Goal: Book appointment/travel/reservation

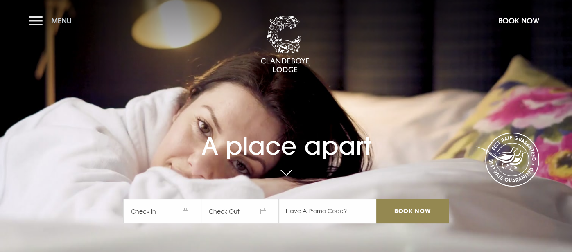
click at [38, 18] on button "Menu" at bounding box center [52, 21] width 47 height 18
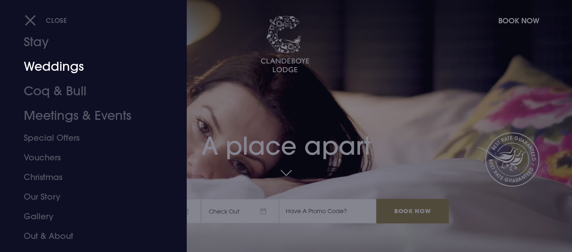
scroll to position [27, 0]
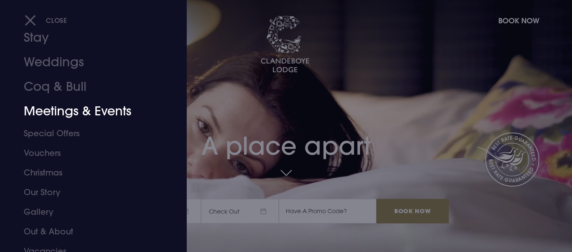
click at [108, 110] on link "Meetings & Events" at bounding box center [88, 111] width 129 height 25
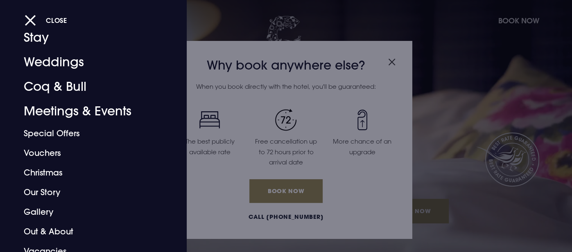
click at [393, 58] on div at bounding box center [286, 126] width 572 height 252
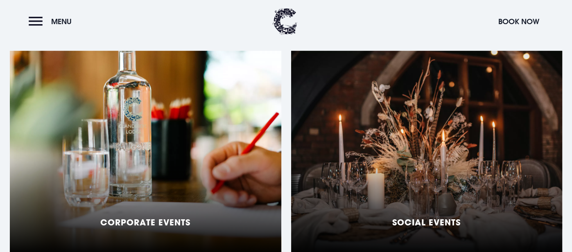
scroll to position [756, 0]
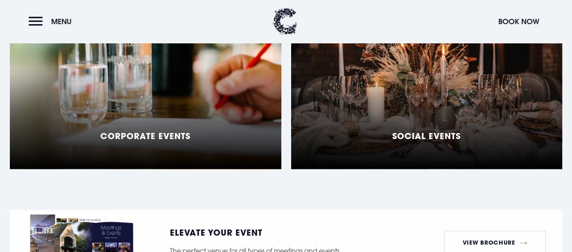
click at [213, 95] on div "Corporate Events" at bounding box center [145, 66] width 271 height 205
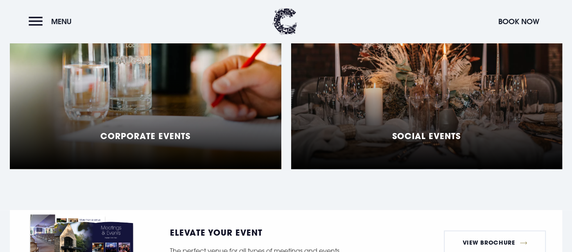
click at [401, 101] on div "Social Events" at bounding box center [426, 66] width 271 height 205
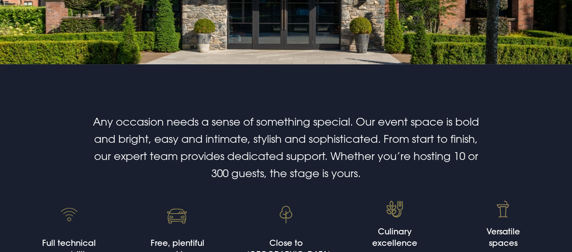
scroll to position [0, 0]
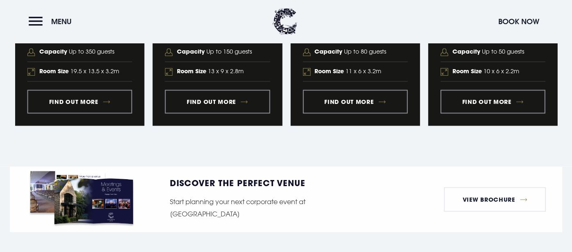
scroll to position [1009, 0]
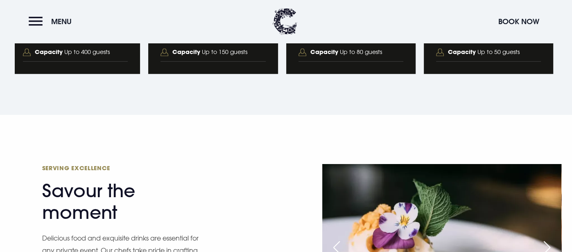
scroll to position [1402, 0]
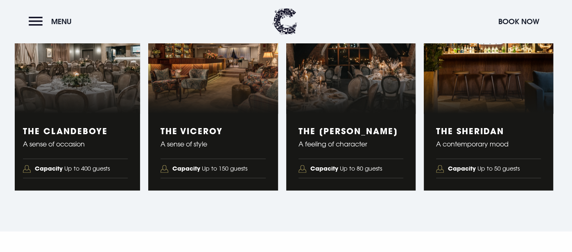
click at [457, 126] on h3 "The Sheridan" at bounding box center [488, 131] width 105 height 10
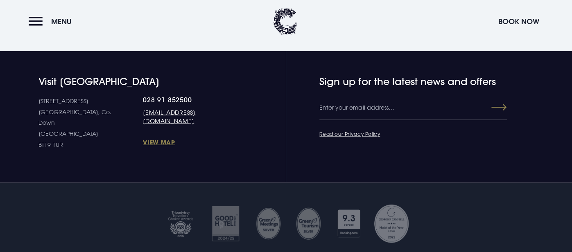
scroll to position [3174, 0]
